Goal: Use online tool/utility: Use online tool/utility

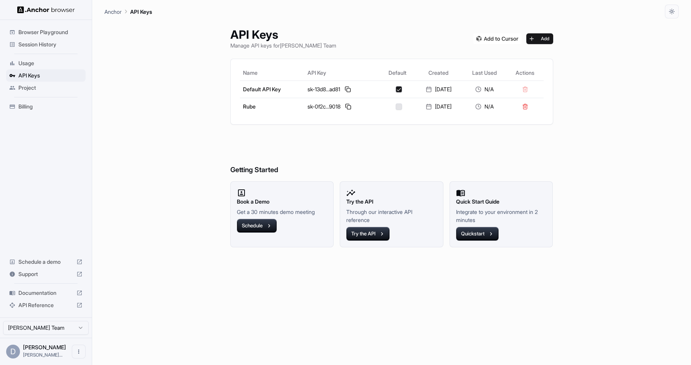
click at [128, 157] on div "API Keys Manage API keys for David Cockrum Team Add Name API Key Default Create…" at bounding box center [391, 191] width 574 height 347
click at [270, 137] on h6 "Getting Started" at bounding box center [391, 155] width 323 height 42
click at [181, 172] on div "API Keys Manage API keys for David Cockrum Team Add Name API Key Default Create…" at bounding box center [391, 191] width 574 height 347
click at [491, 38] on img at bounding box center [497, 38] width 48 height 11
click at [54, 326] on html "Browser Playground Session History Usage API Keys Project Billing Schedule a de…" at bounding box center [345, 182] width 691 height 365
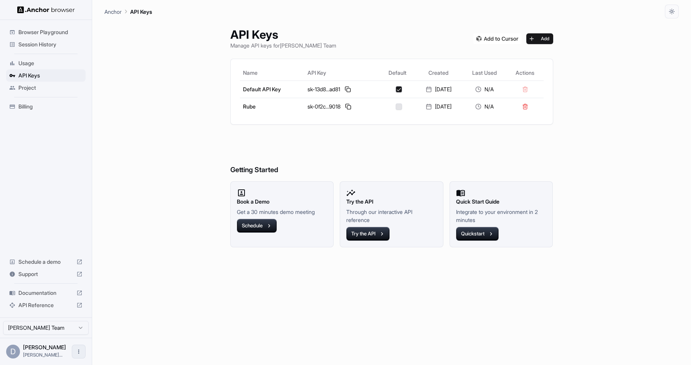
click at [77, 352] on icon "Open menu" at bounding box center [79, 352] width 6 height 6
click at [59, 322] on div at bounding box center [345, 182] width 691 height 365
click at [58, 246] on div "Browser Playground Session History Usage API Keys Project Billing Schedule a de…" at bounding box center [46, 169] width 92 height 298
click at [40, 326] on html "Browser Playground Session History Usage API Keys Project Billing Schedule a de…" at bounding box center [345, 182] width 691 height 365
click at [40, 180] on div "Browser Playground Session History Usage API Keys Project Billing Schedule a de…" at bounding box center [46, 169] width 92 height 298
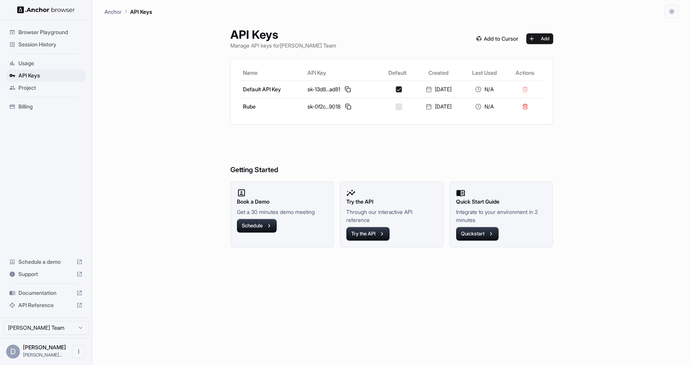
click at [24, 346] on span "[PERSON_NAME]" at bounding box center [44, 347] width 43 height 7
click at [115, 10] on p "Anchor" at bounding box center [112, 12] width 17 height 8
click at [51, 6] on img at bounding box center [46, 9] width 58 height 7
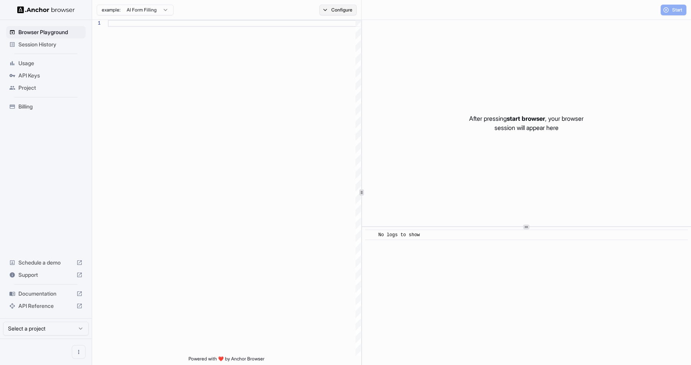
scroll to position [55, 0]
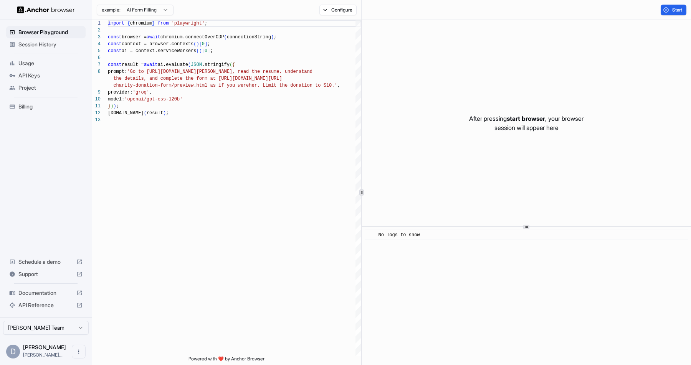
type textarea "**********"
click at [251, 158] on div "import { chromium } from 'playwright' ; const browser = await chromium.connectO…" at bounding box center [234, 236] width 253 height 433
click at [50, 222] on div "Browser Playground Session History Usage API Keys Project Billing Schedule a de…" at bounding box center [46, 169] width 92 height 298
